Goal: Task Accomplishment & Management: Use online tool/utility

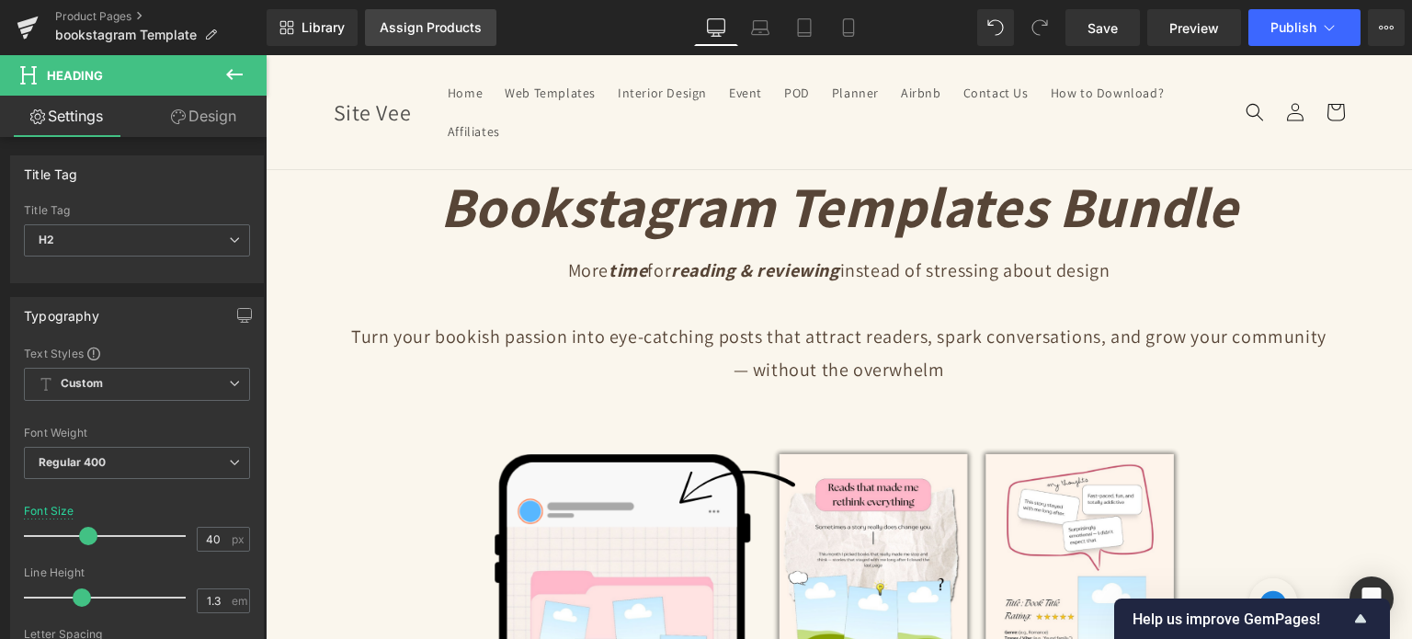
click at [427, 35] on link "Assign Products" at bounding box center [430, 27] width 131 height 37
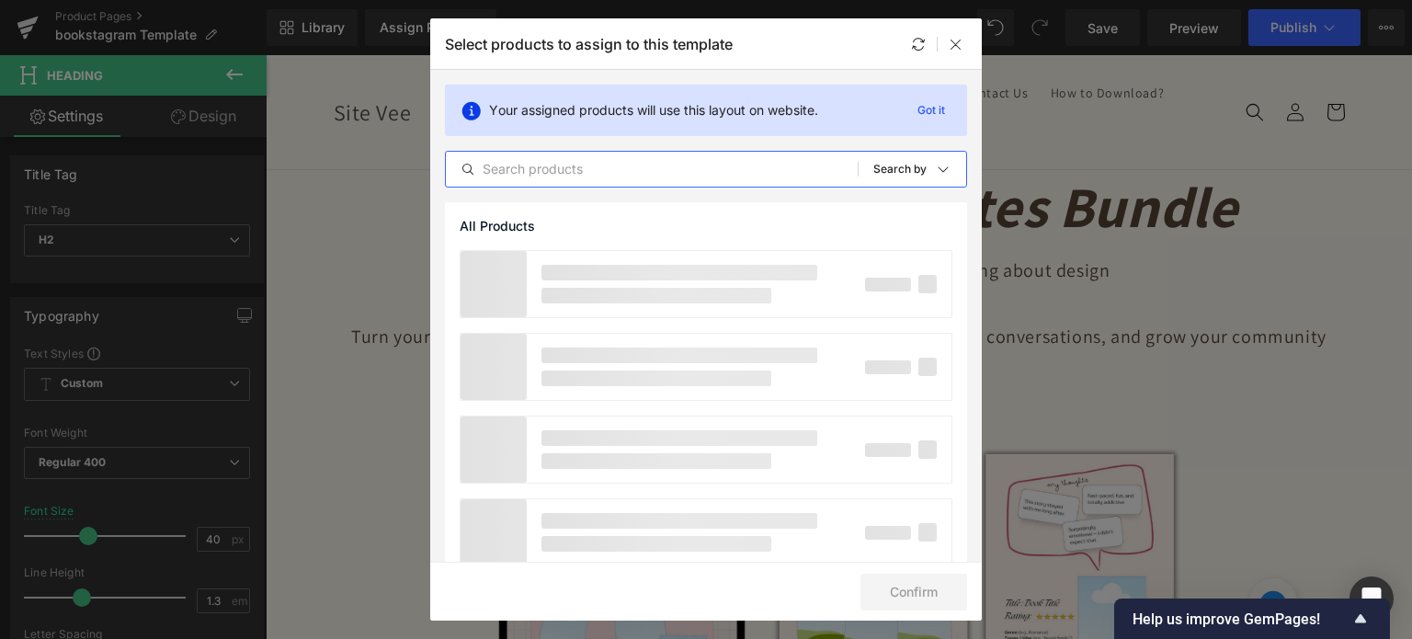
click at [576, 159] on input "text" at bounding box center [652, 169] width 412 height 22
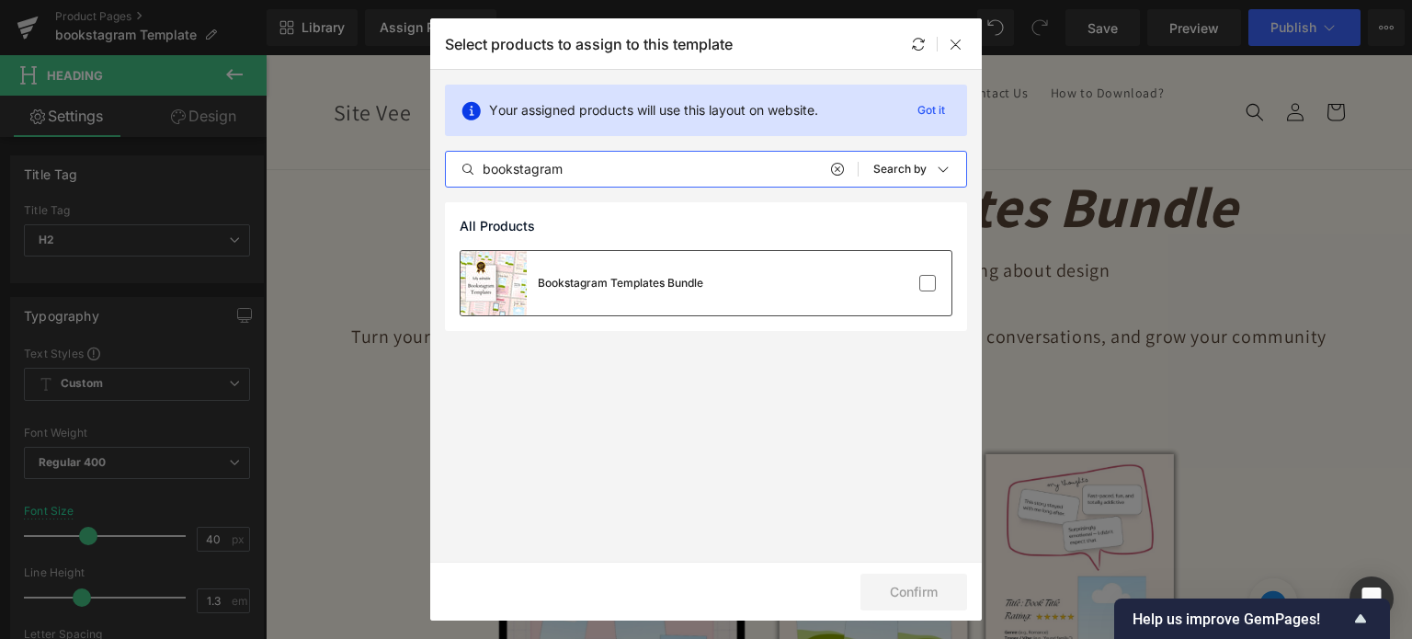
type input "bookstagram"
click at [621, 264] on div "Bookstagram Templates Bundle" at bounding box center [582, 283] width 243 height 64
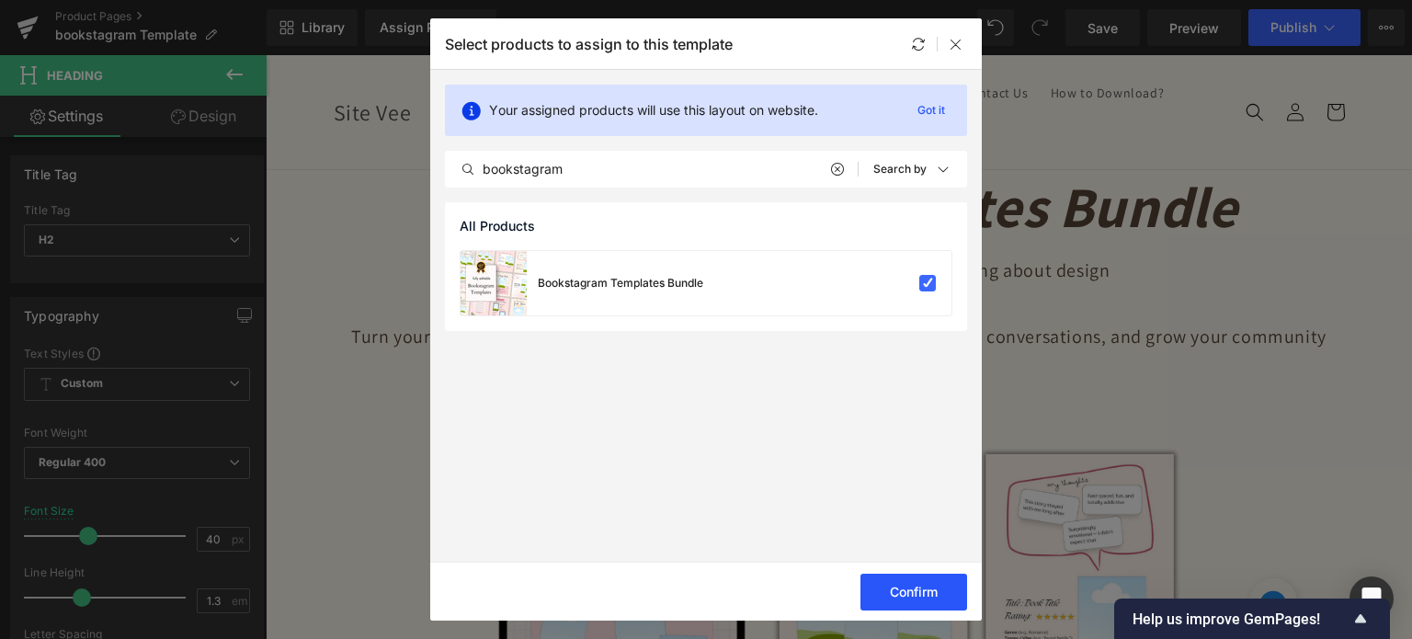
click at [884, 593] on button "Confirm" at bounding box center [914, 592] width 107 height 37
click at [951, 37] on div "Library Assign Products Product Preview No product match your search. Please tr…" at bounding box center [840, 27] width 1146 height 37
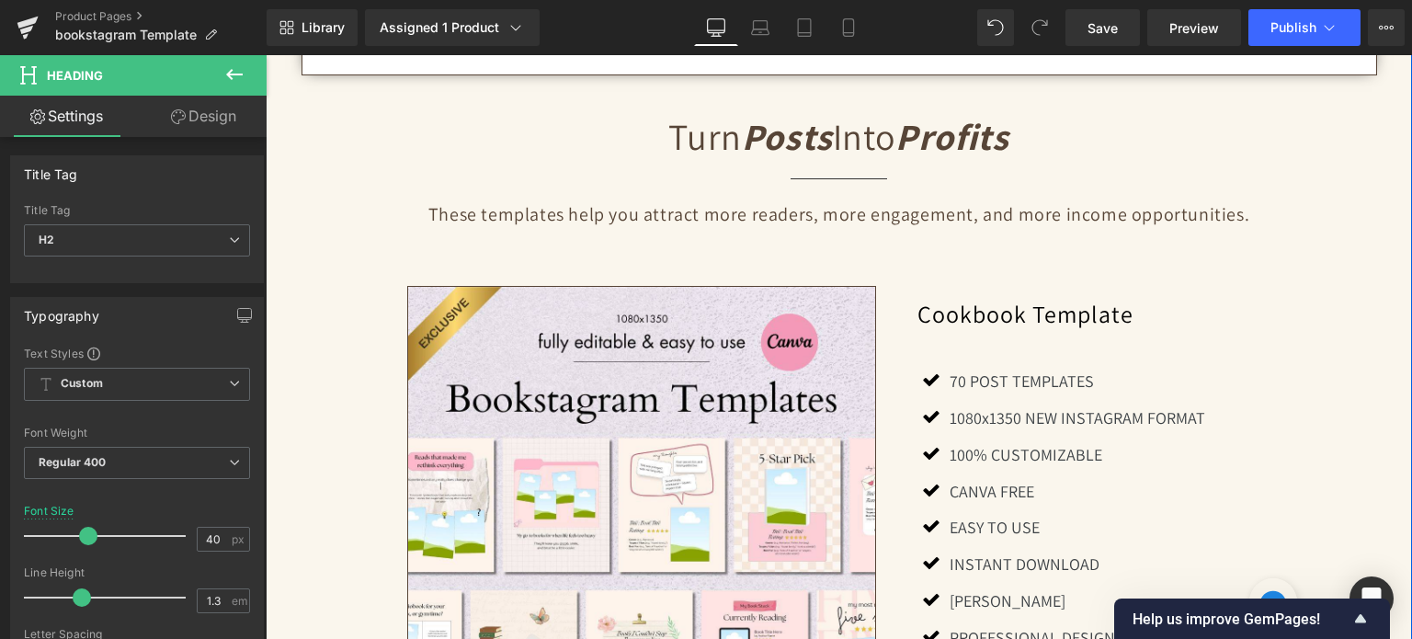
scroll to position [1379, 0]
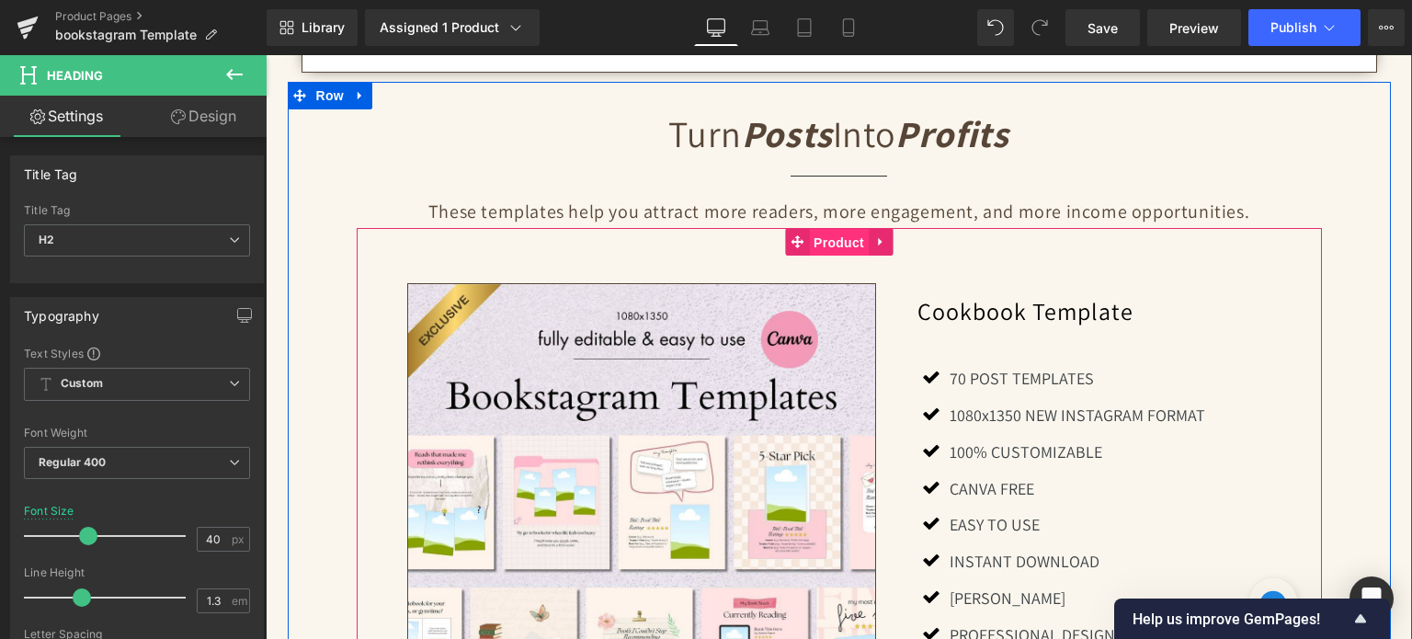
click at [823, 249] on span "Product" at bounding box center [839, 243] width 60 height 28
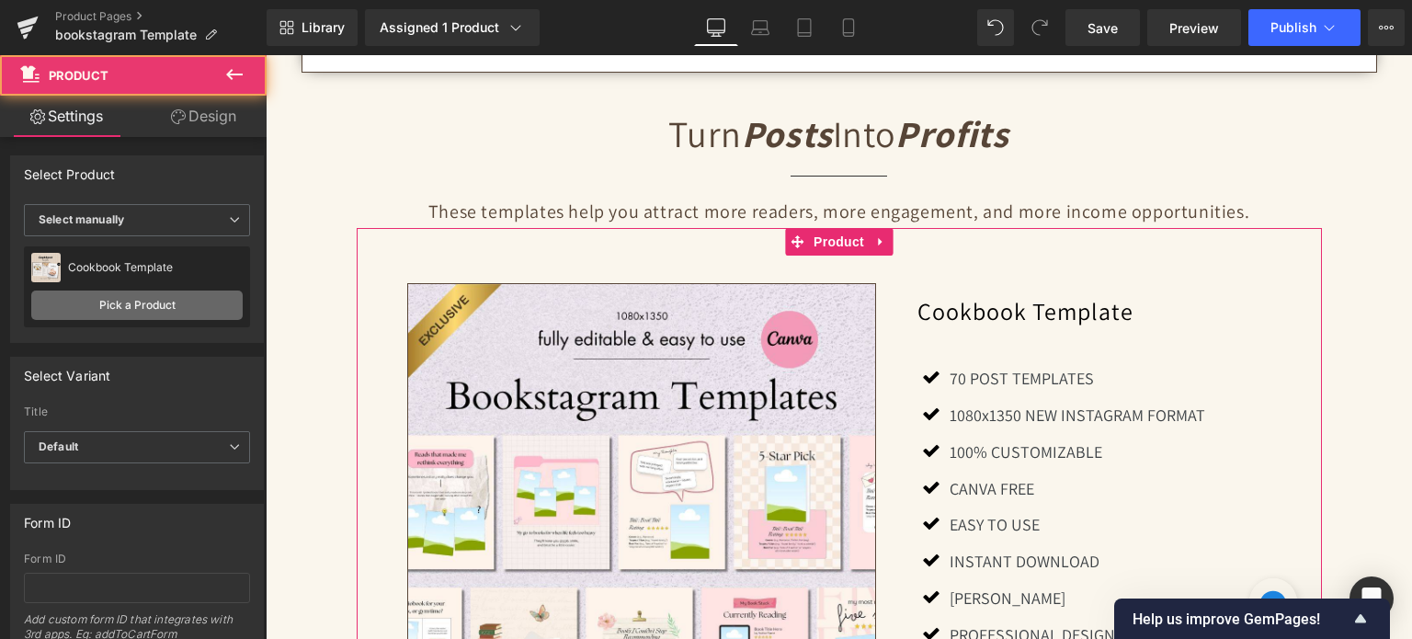
click at [154, 301] on link "Pick a Product" at bounding box center [136, 305] width 211 height 29
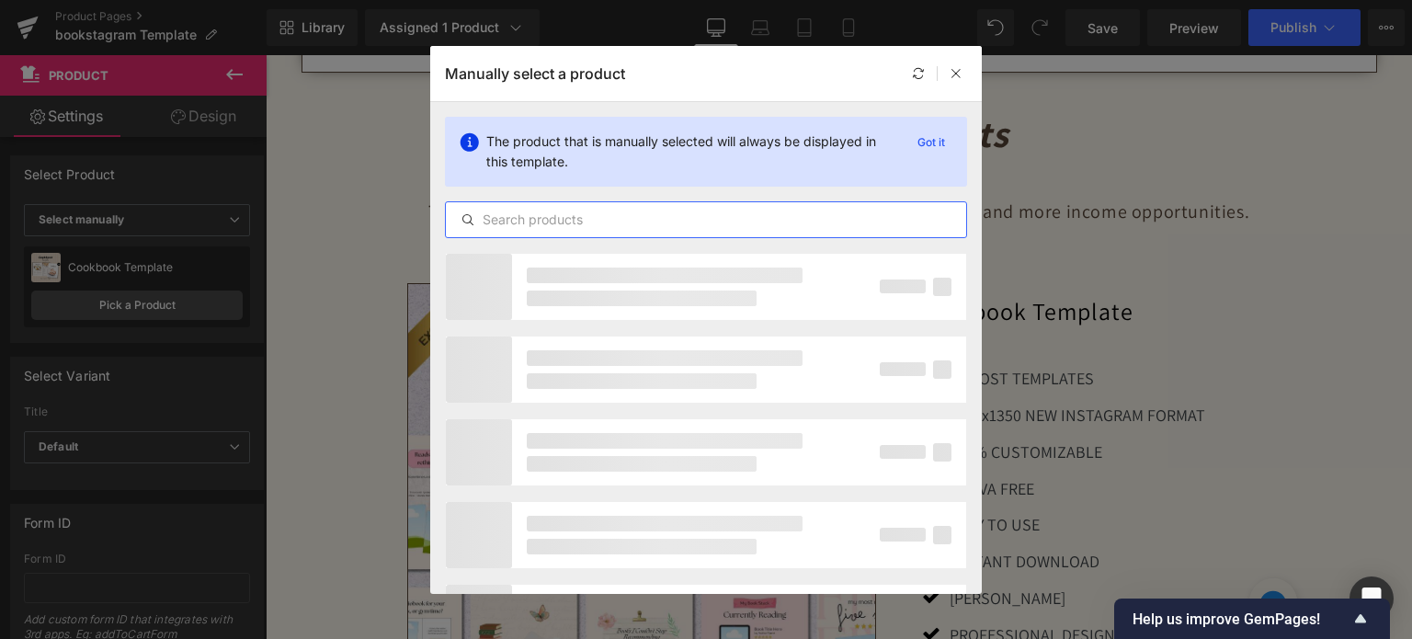
click at [496, 229] on input "text" at bounding box center [706, 220] width 520 height 22
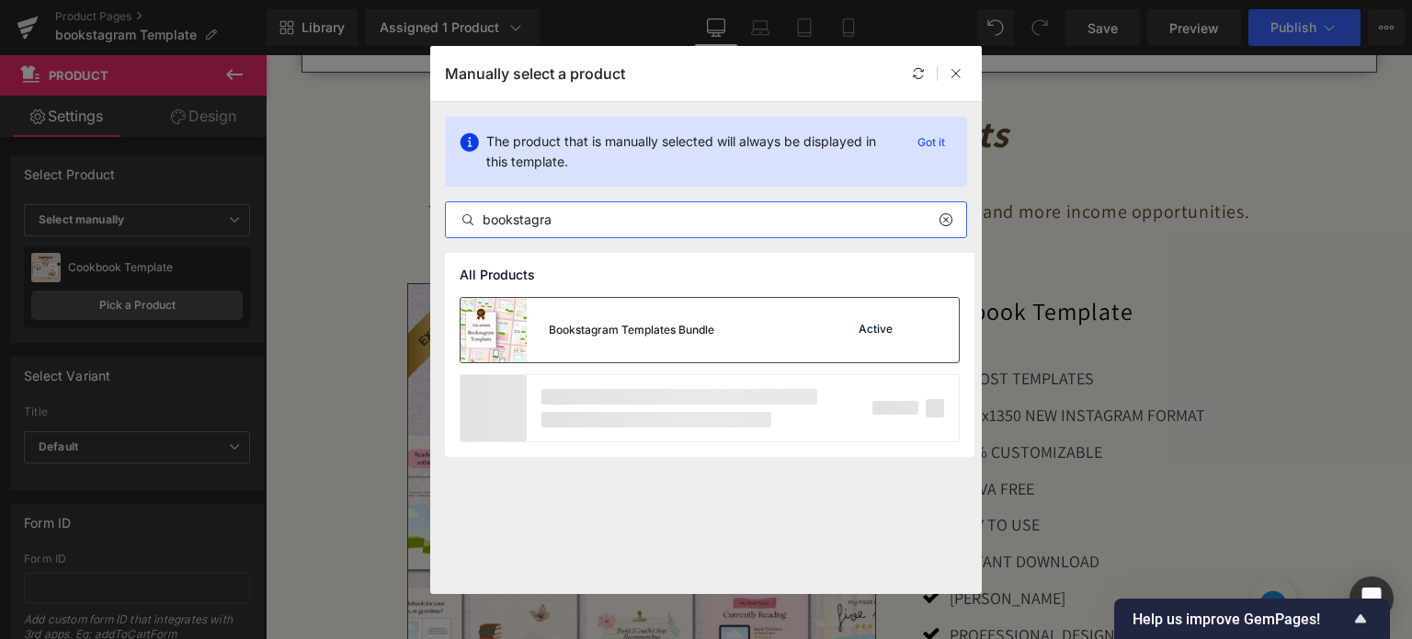
type input "bookstagra"
click at [610, 314] on div "Bookstagram Templates Bundle" at bounding box center [588, 330] width 254 height 64
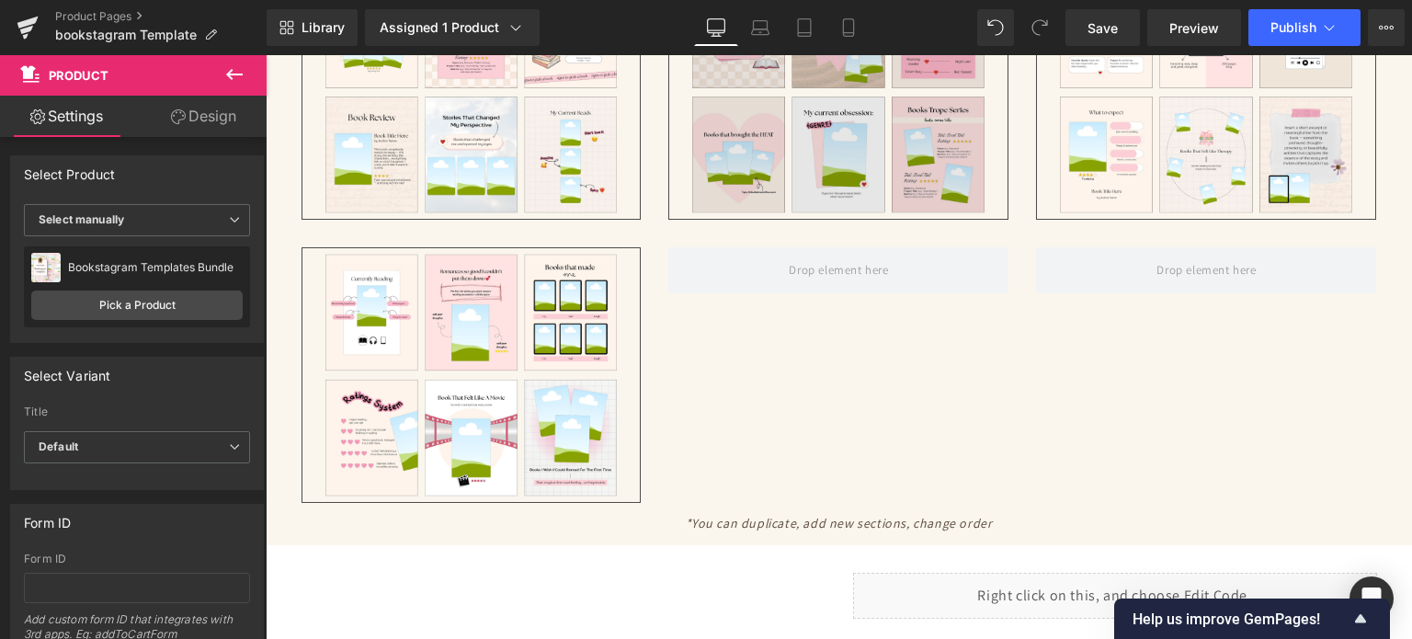
scroll to position [3861, 0]
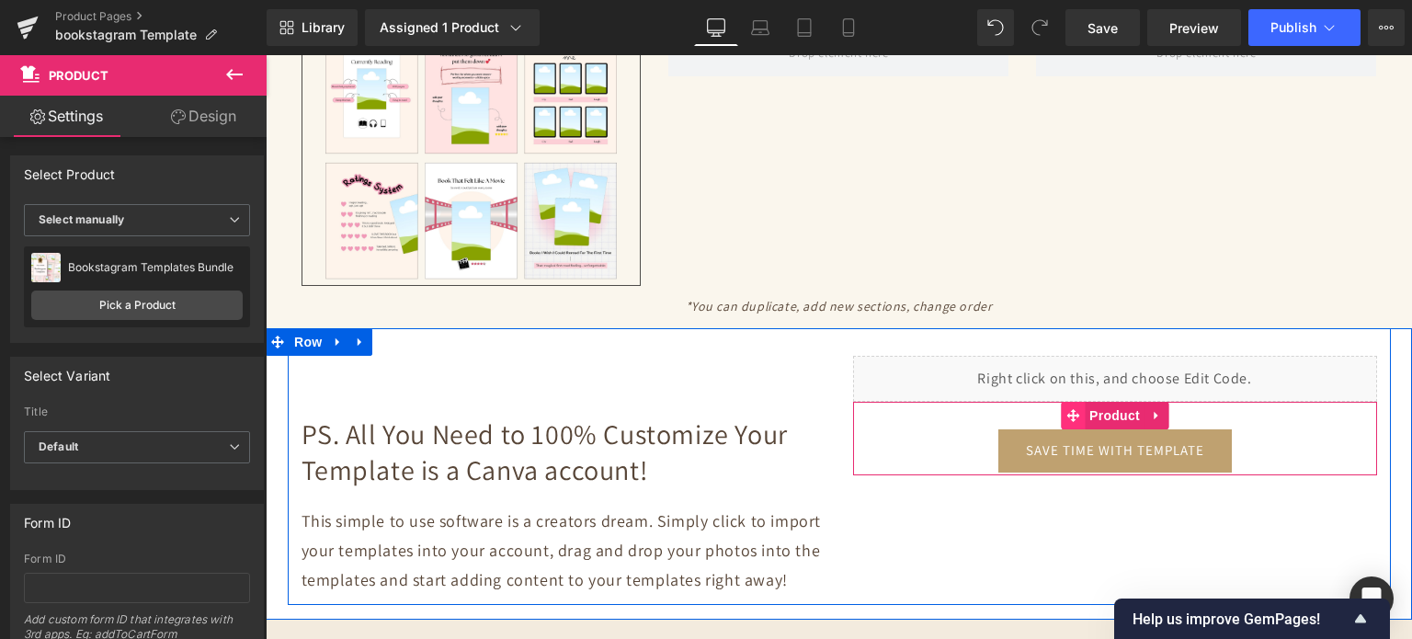
click at [1070, 408] on icon at bounding box center [1072, 415] width 13 height 14
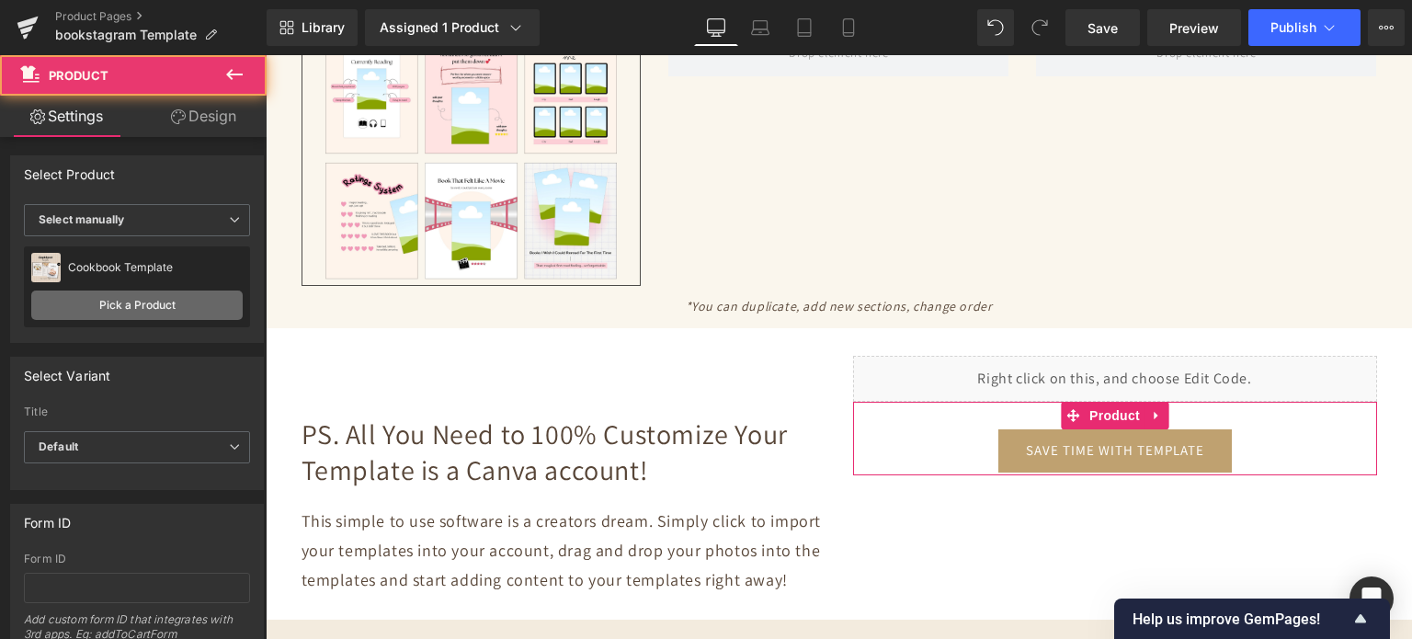
click at [117, 308] on link "Pick a Product" at bounding box center [136, 305] width 211 height 29
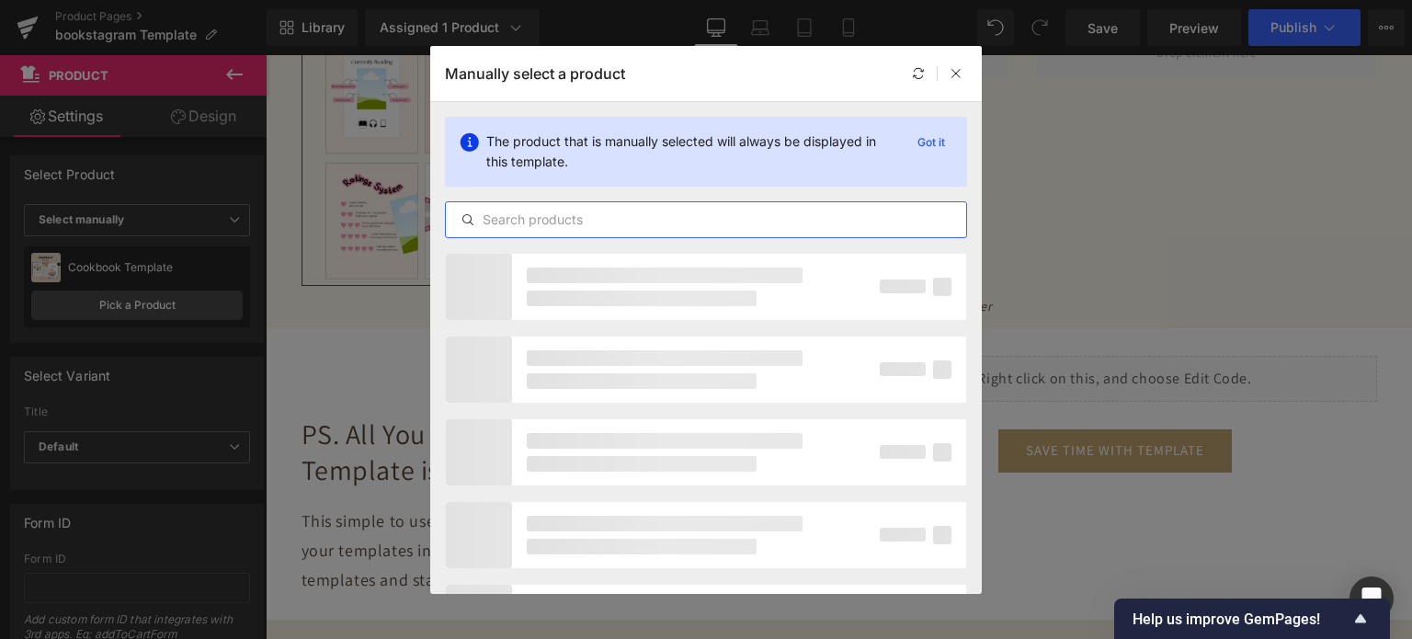
click at [590, 223] on input "text" at bounding box center [706, 220] width 520 height 22
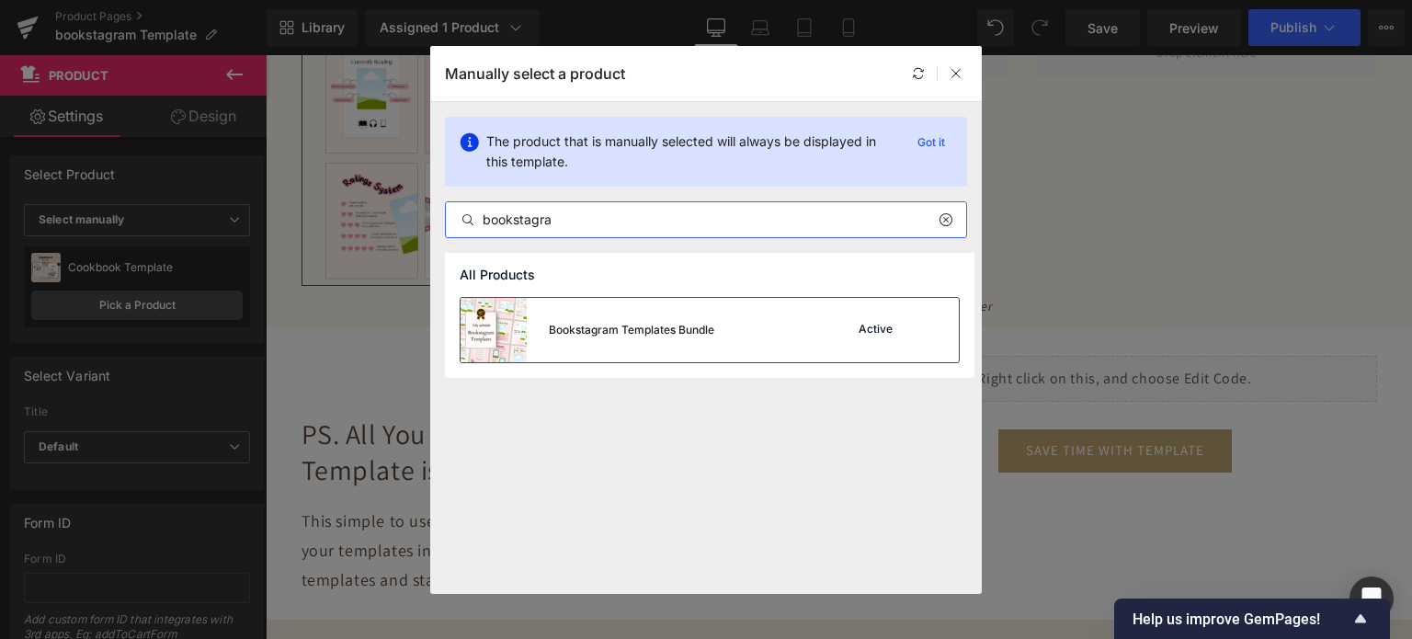
type input "bookstagra"
drag, startPoint x: 636, startPoint y: 334, endPoint x: 396, endPoint y: 277, distance: 246.6
click at [636, 334] on div "Bookstagram Templates Bundle" at bounding box center [631, 330] width 165 height 17
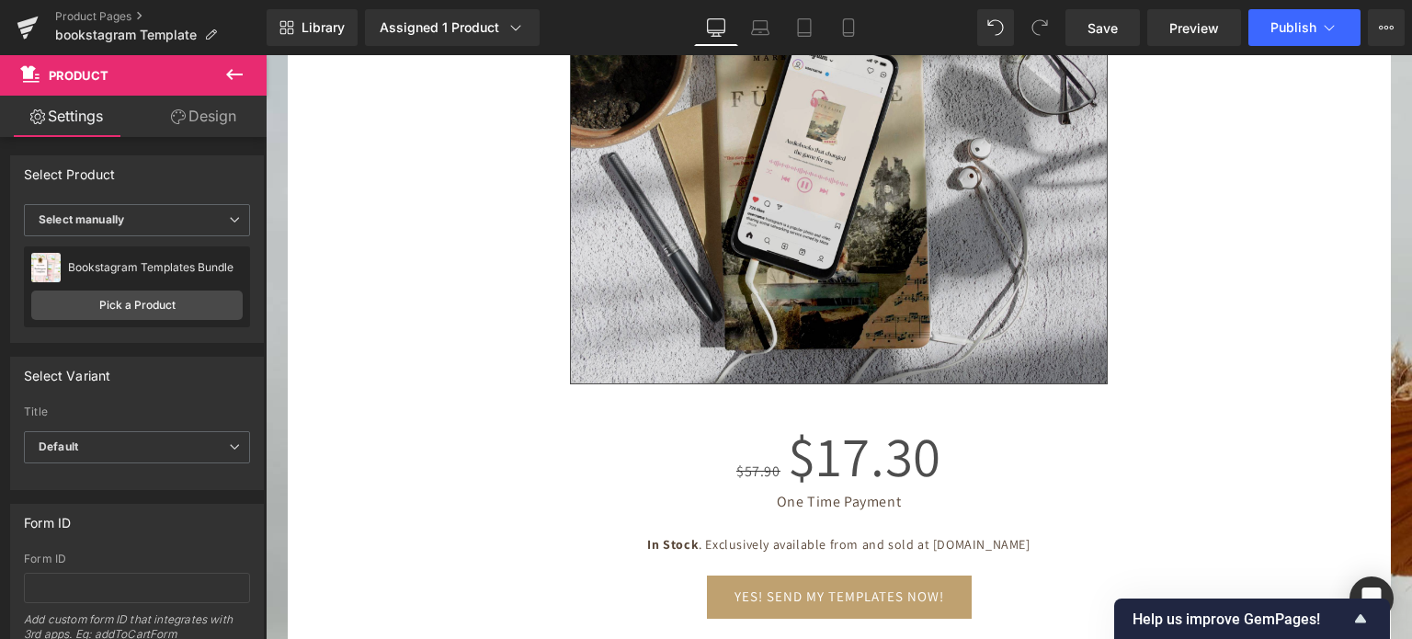
scroll to position [6160, 0]
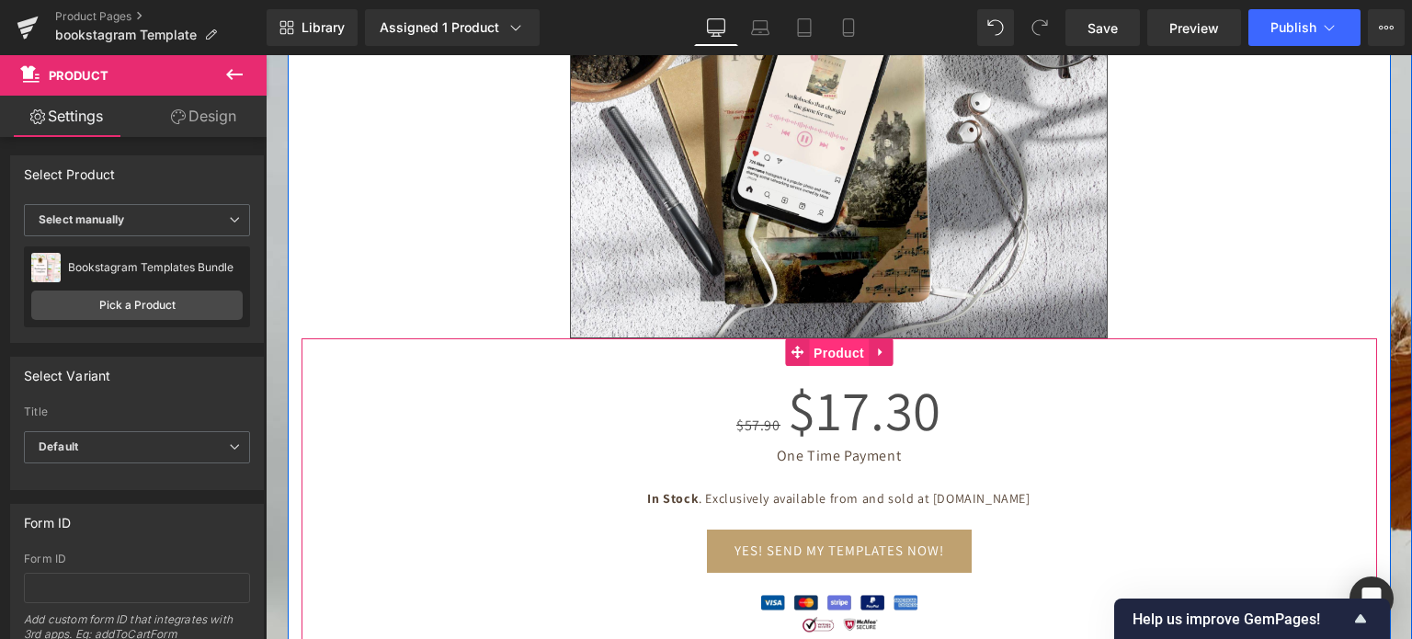
click at [819, 348] on span "Product" at bounding box center [839, 353] width 60 height 28
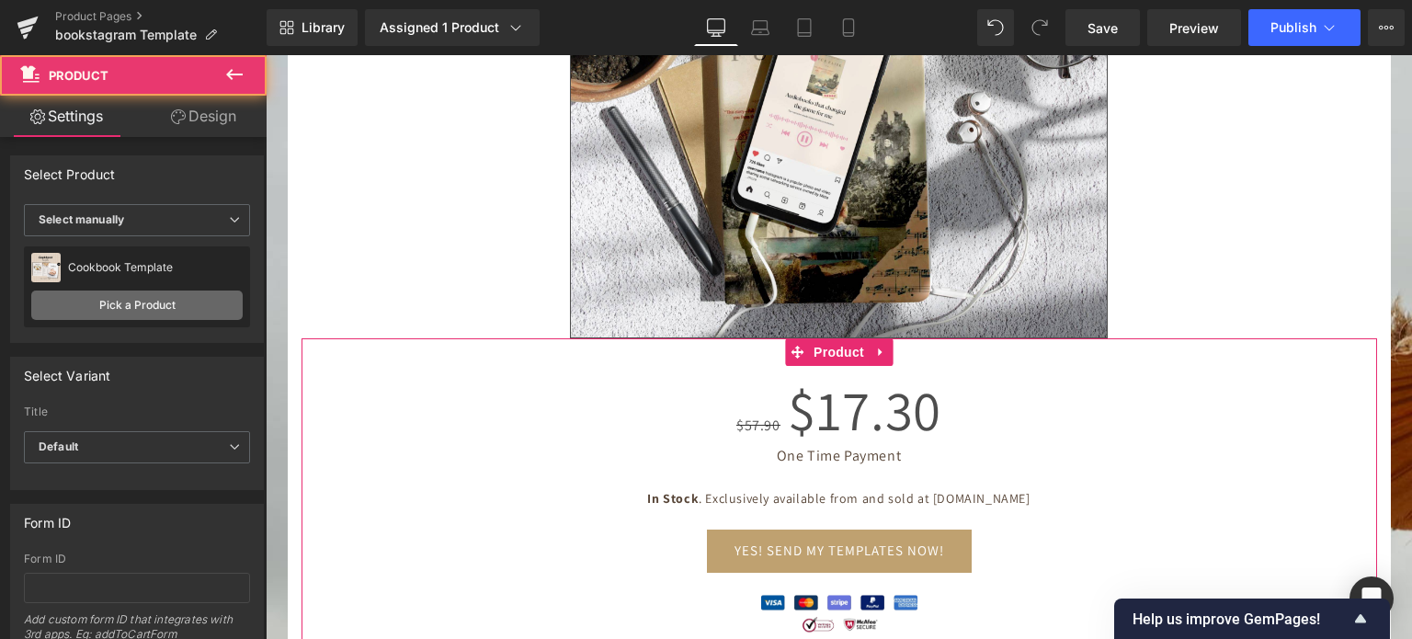
click at [157, 308] on link "Pick a Product" at bounding box center [136, 305] width 211 height 29
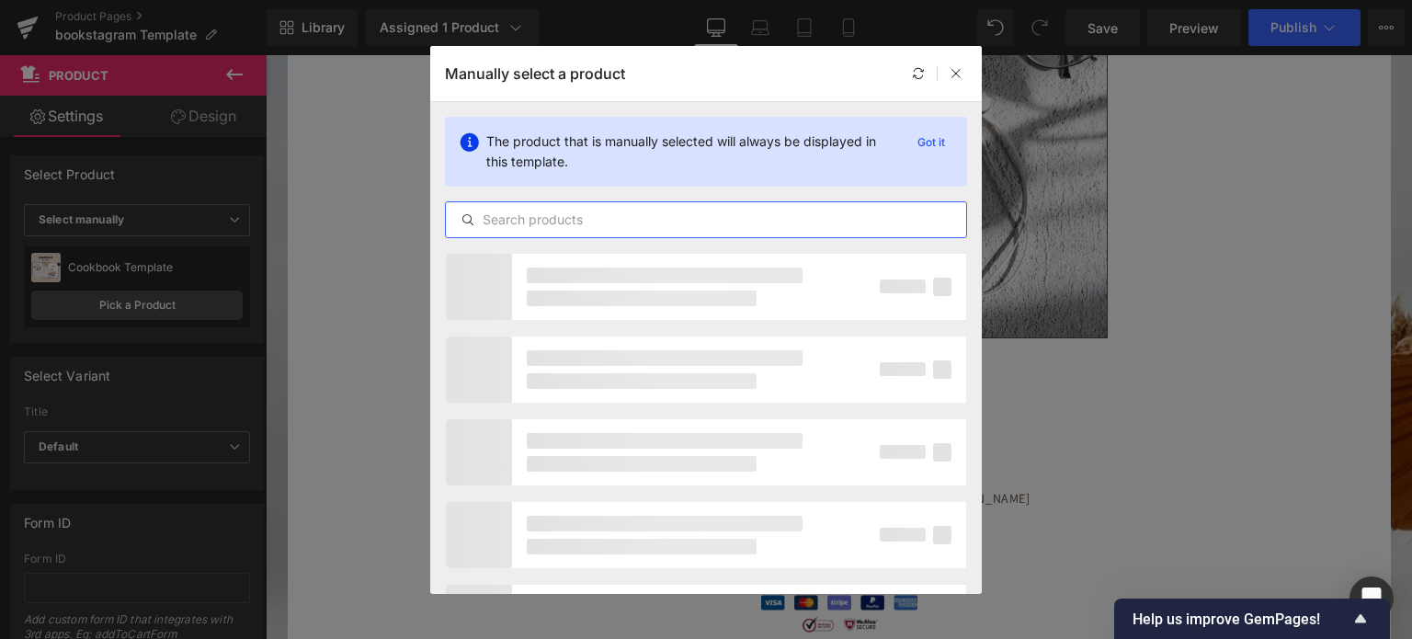
click at [585, 216] on input "text" at bounding box center [706, 220] width 520 height 22
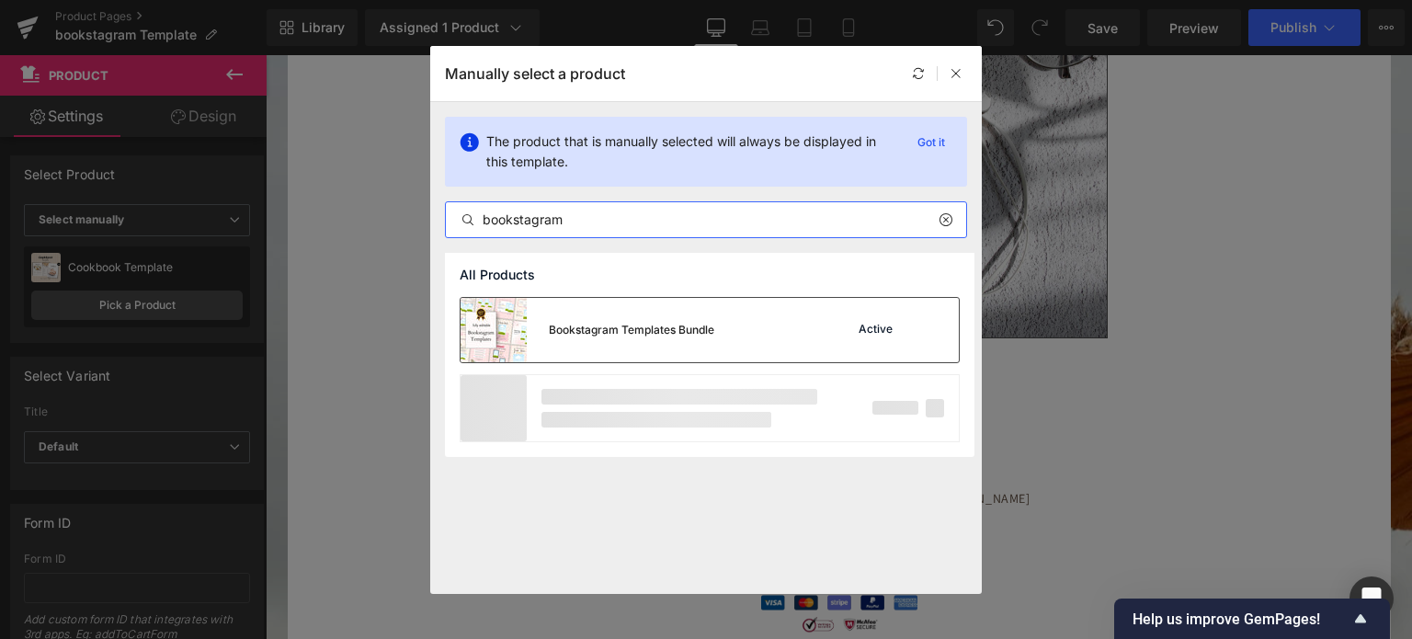
type input "bookstagram"
click at [585, 341] on div "Bookstagram Templates Bundle" at bounding box center [588, 330] width 254 height 64
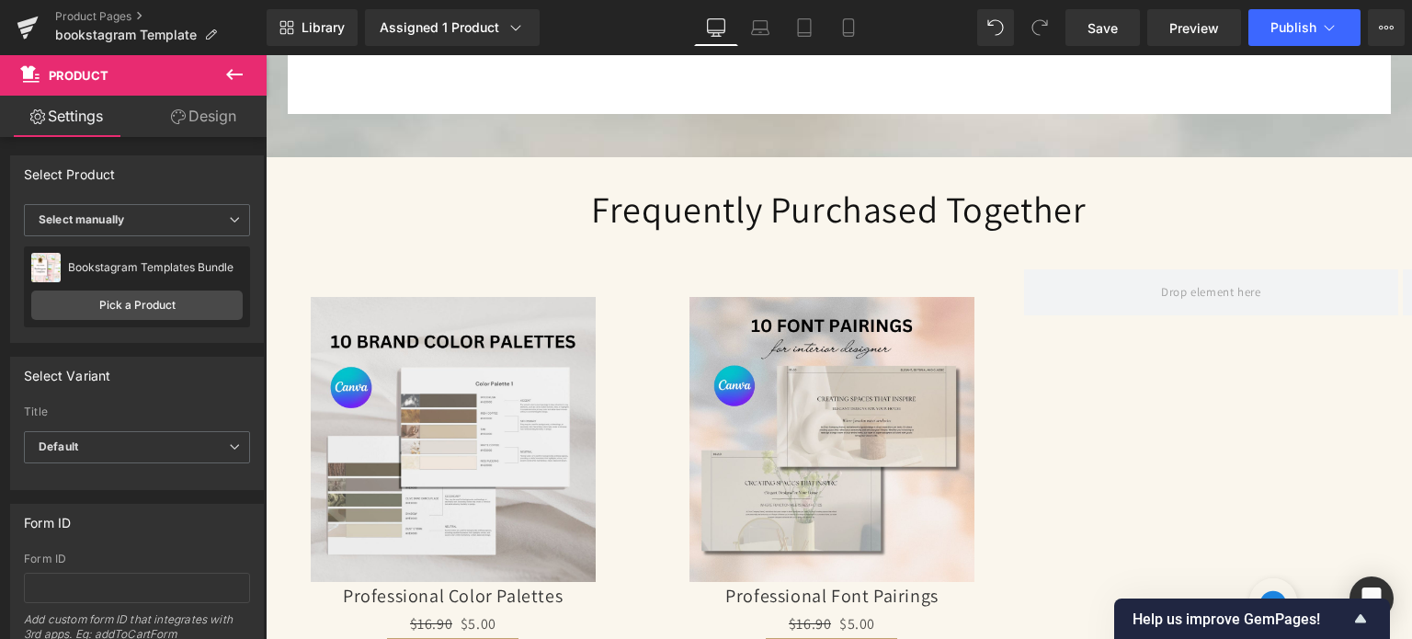
scroll to position [6803, 0]
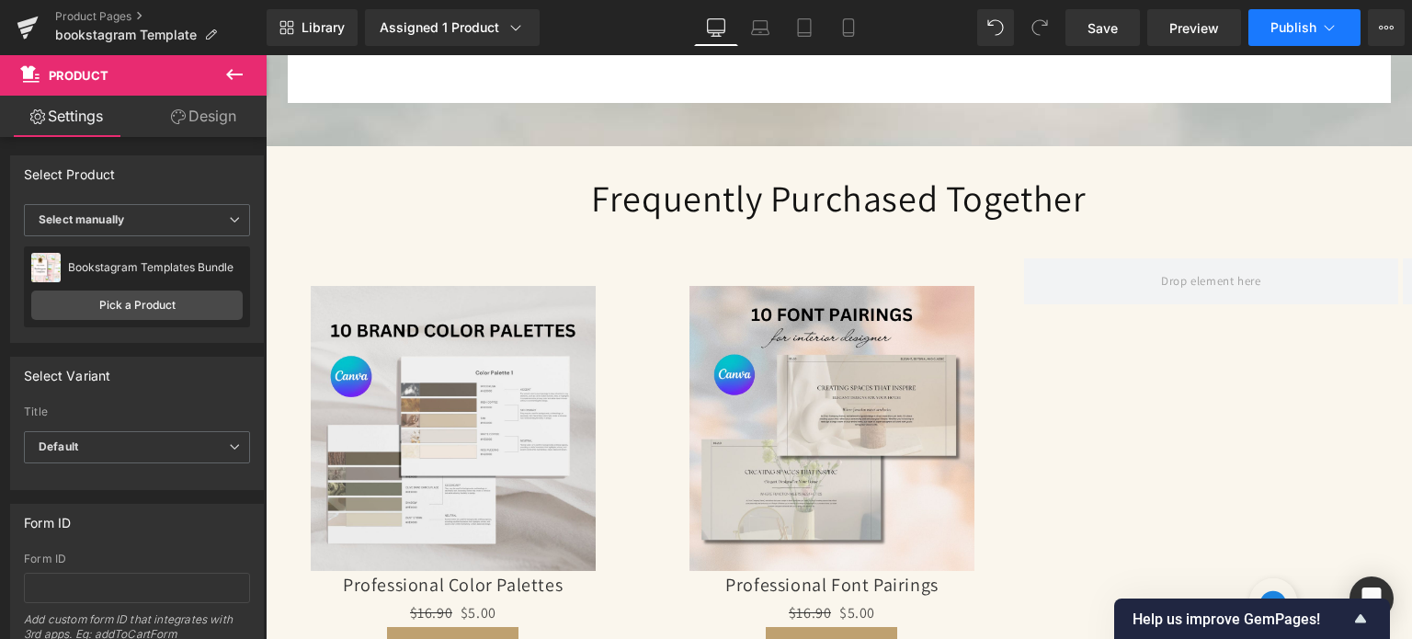
click at [1317, 23] on button "Publish" at bounding box center [1305, 27] width 112 height 37
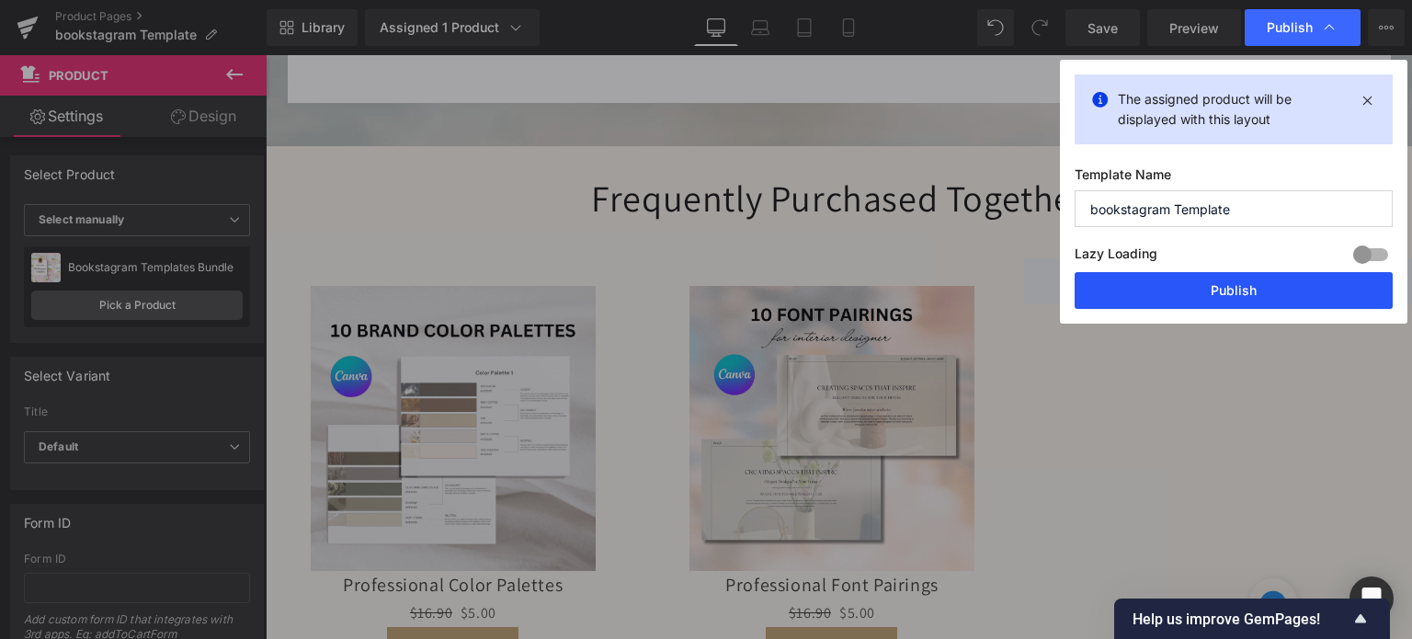
click at [1208, 279] on button "Publish" at bounding box center [1234, 290] width 318 height 37
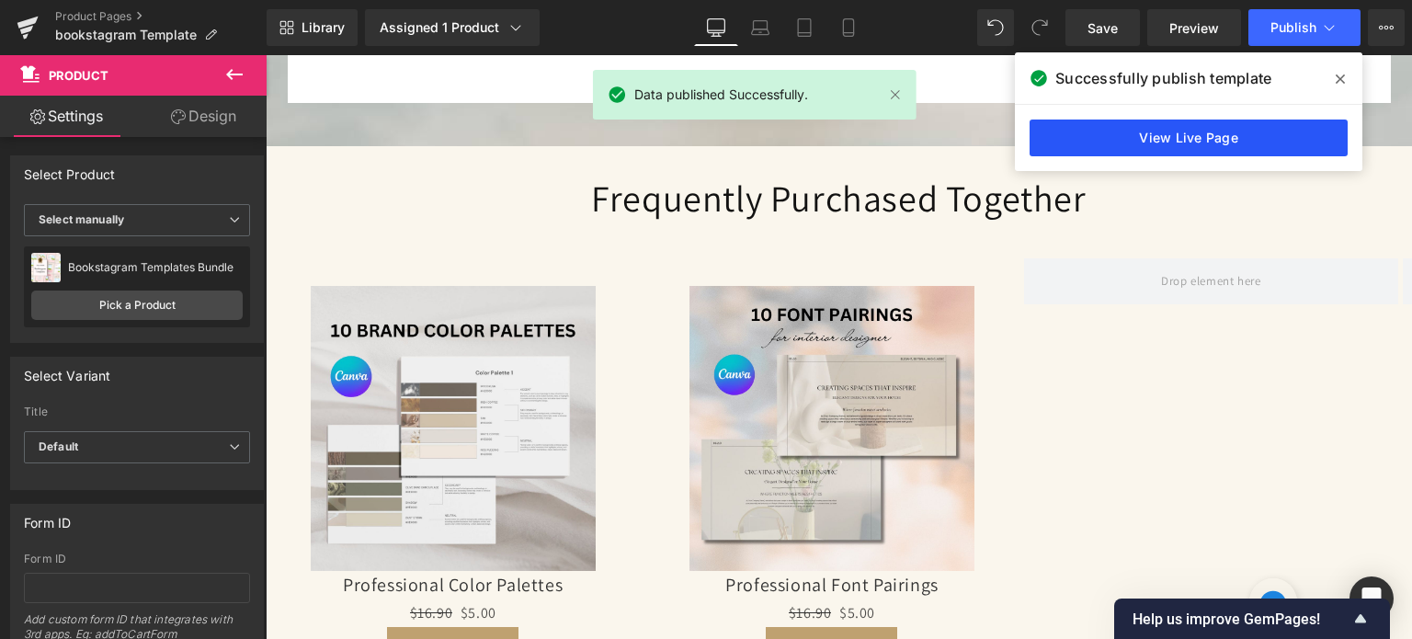
click at [1157, 131] on link "View Live Page" at bounding box center [1189, 138] width 318 height 37
